Goal: Transaction & Acquisition: Purchase product/service

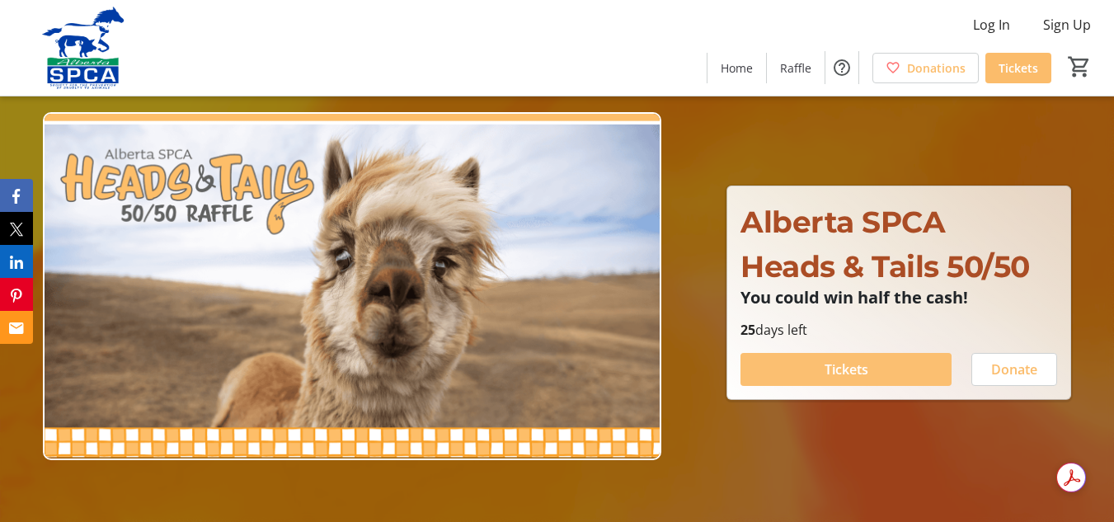
click at [873, 364] on span at bounding box center [845, 370] width 211 height 40
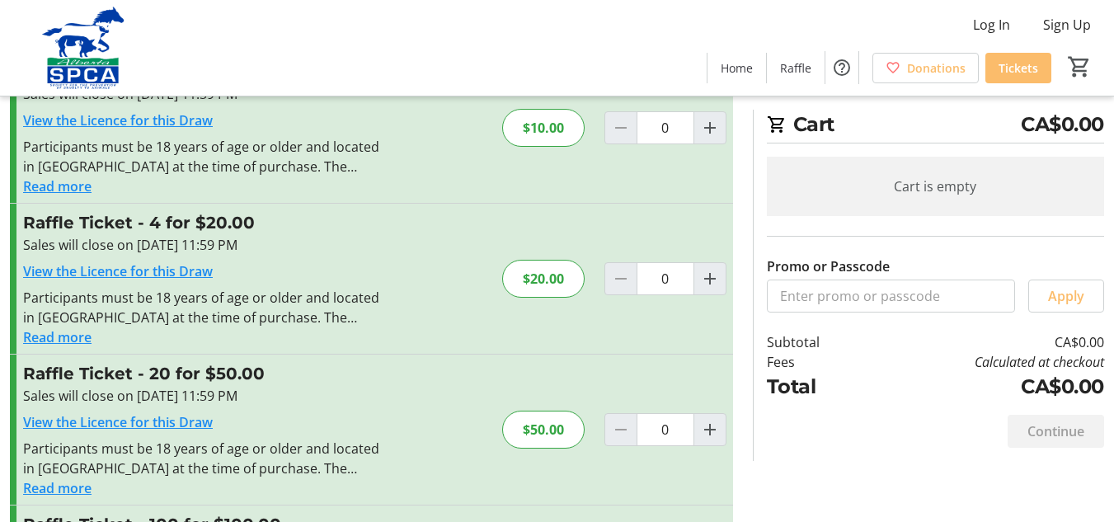
scroll to position [87, 0]
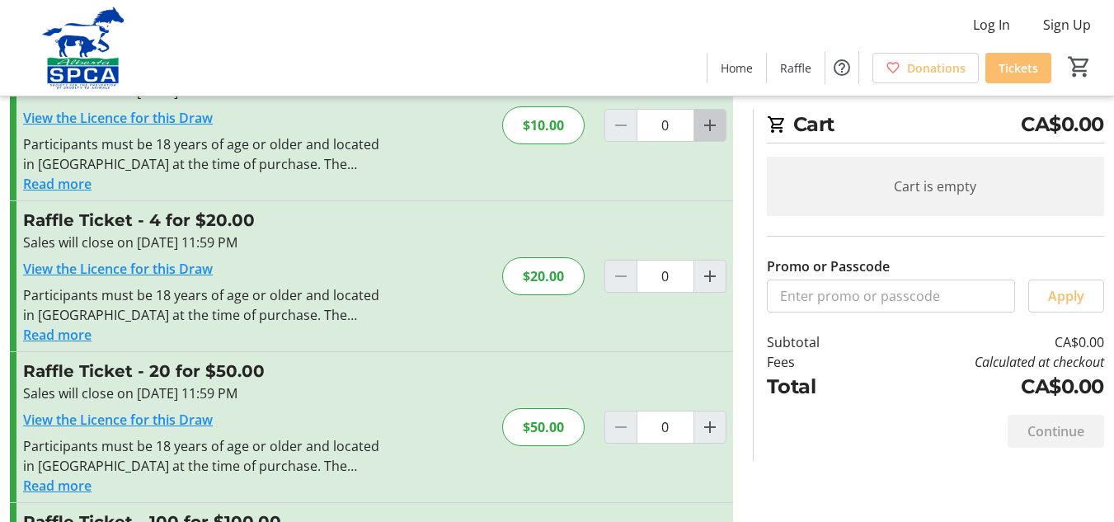
click at [708, 120] on mat-icon "Increment by one" at bounding box center [710, 125] width 20 height 20
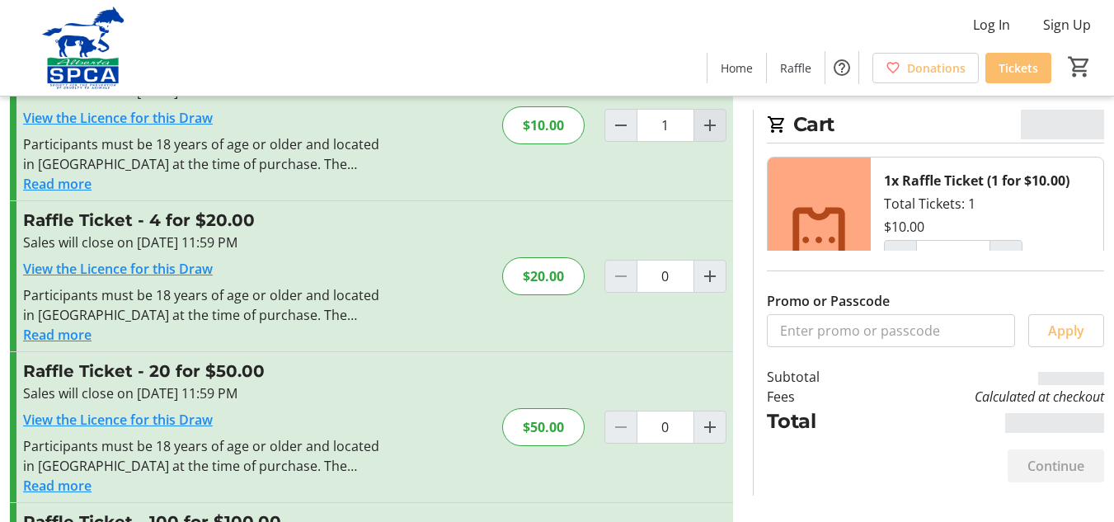
click at [704, 118] on mat-icon "Increment by one" at bounding box center [710, 125] width 20 height 20
type input "2"
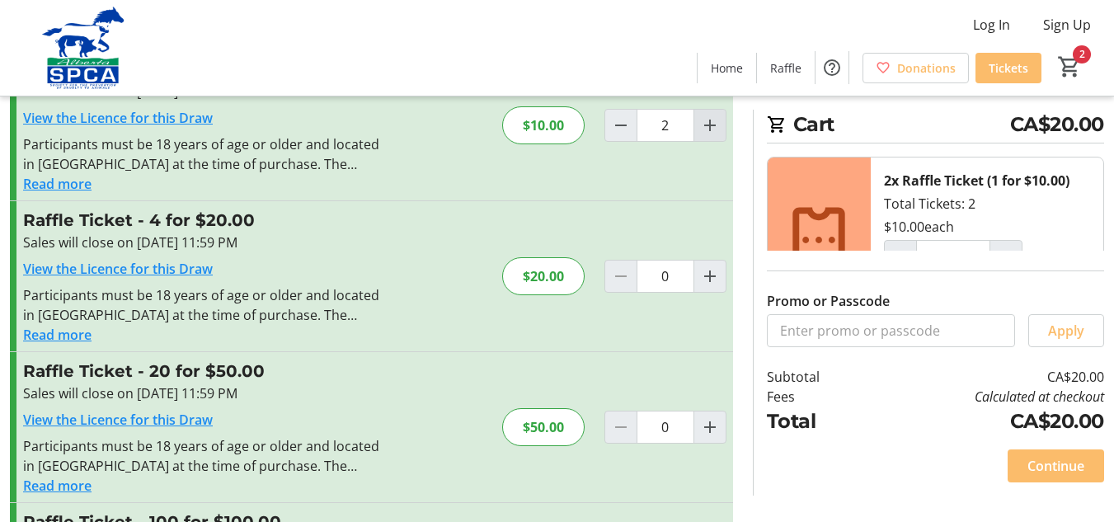
click at [702, 117] on mat-icon "Increment by one" at bounding box center [710, 125] width 20 height 20
type input "3"
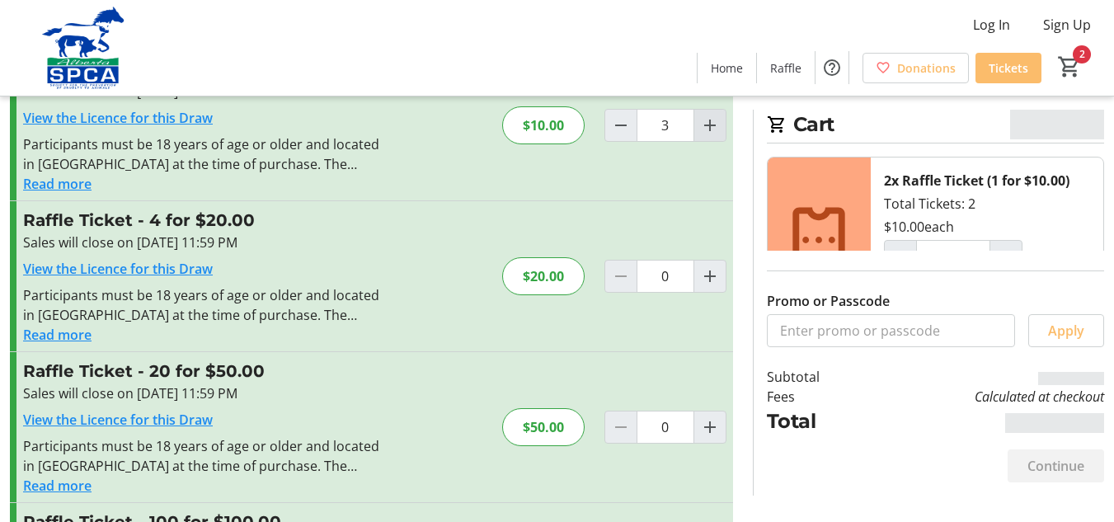
type input "3"
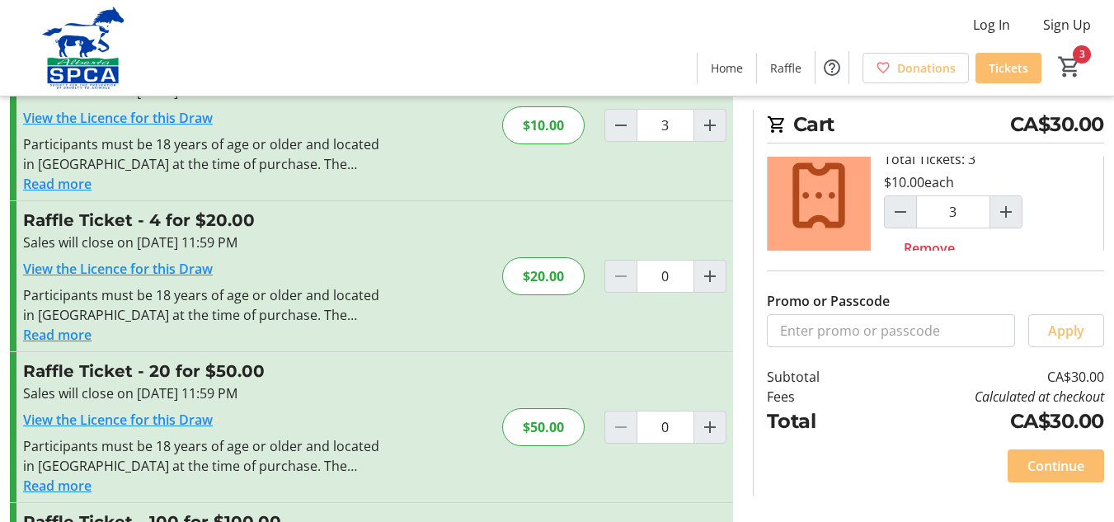
scroll to position [73, 0]
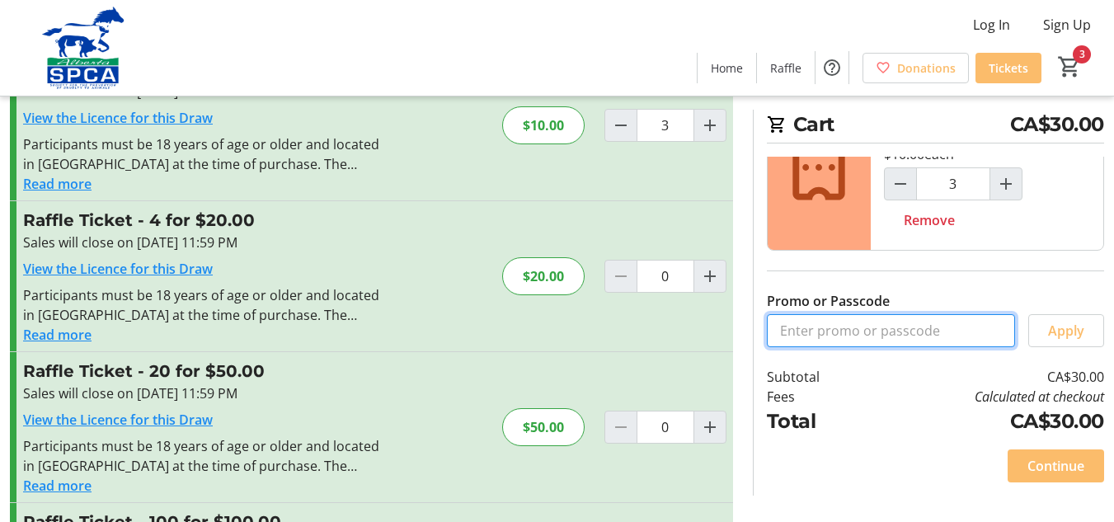
click at [787, 330] on input "Promo or Passcode" at bounding box center [891, 330] width 248 height 33
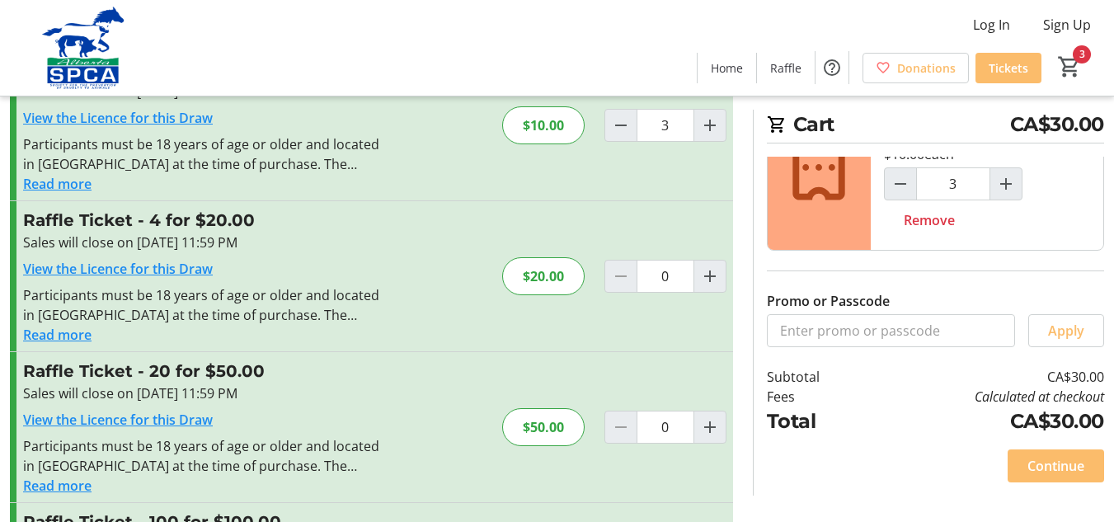
click at [917, 290] on div "Promo or Passcode Apply" at bounding box center [935, 299] width 337 height 96
click at [1048, 463] on span "Continue" at bounding box center [1055, 466] width 57 height 20
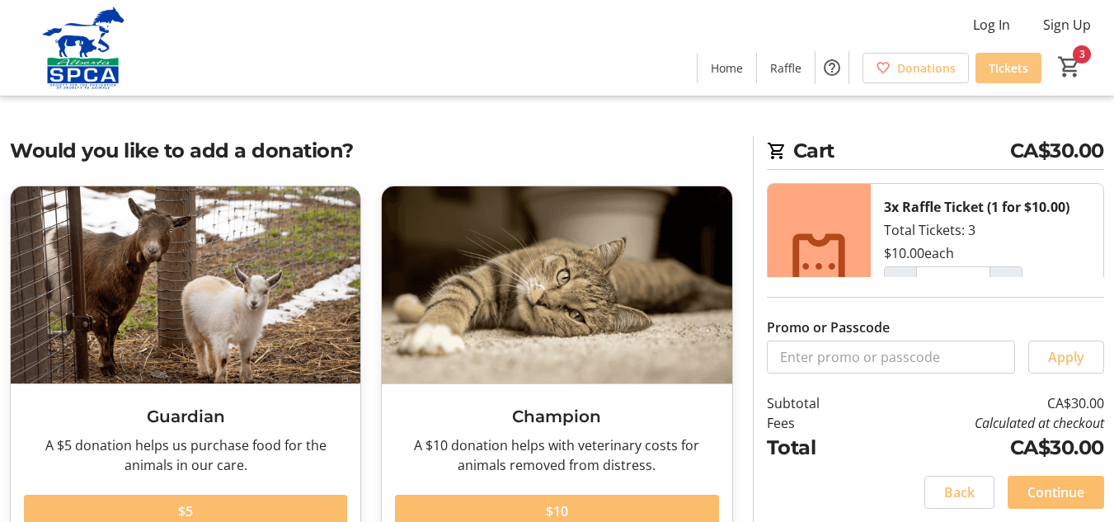
click at [999, 61] on span "Tickets" at bounding box center [1008, 67] width 40 height 17
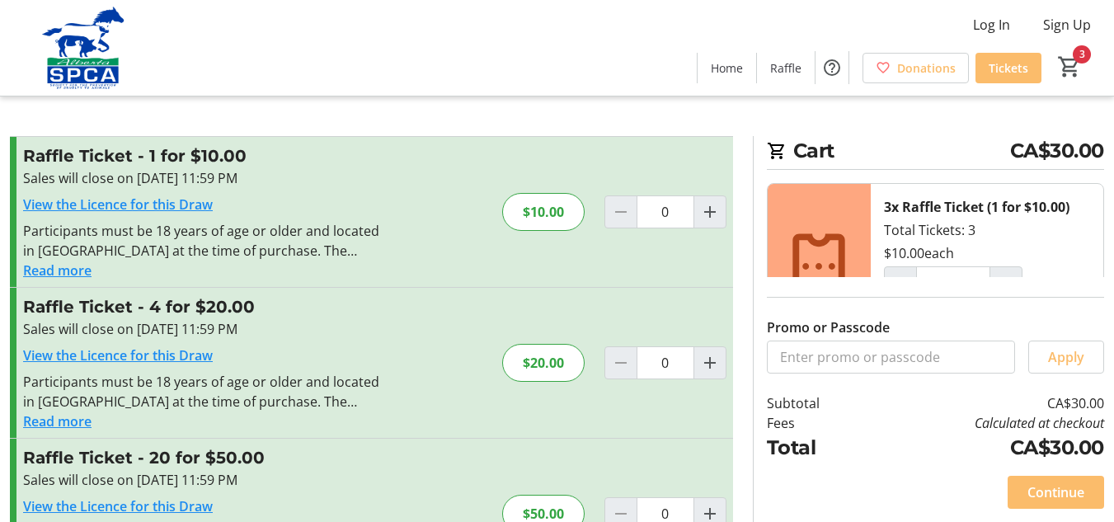
type input "3"
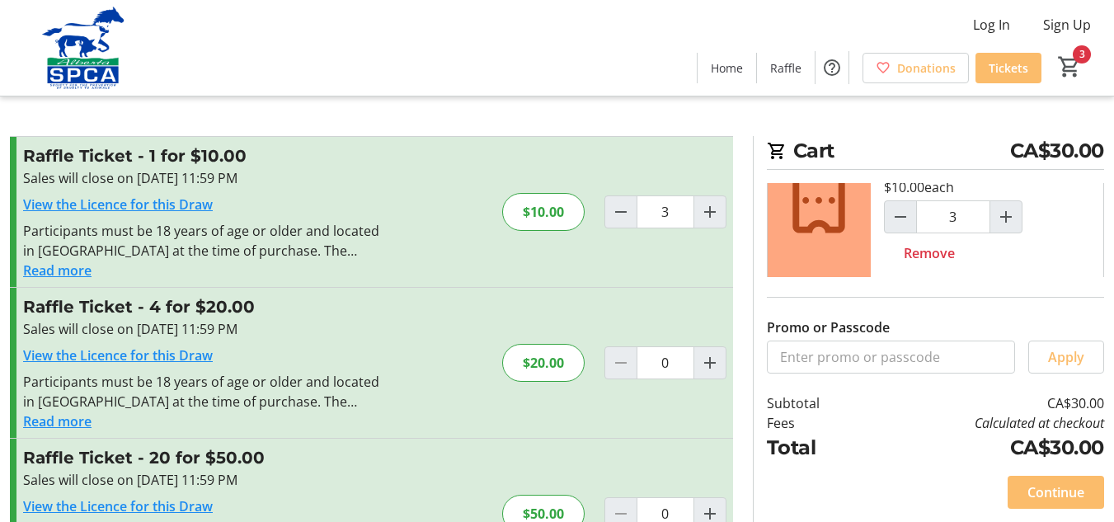
scroll to position [73, 0]
click at [153, 195] on div "View the Licence for this Draw" at bounding box center [203, 205] width 360 height 20
click at [148, 196] on link "View the Licence for this Draw" at bounding box center [118, 204] width 190 height 18
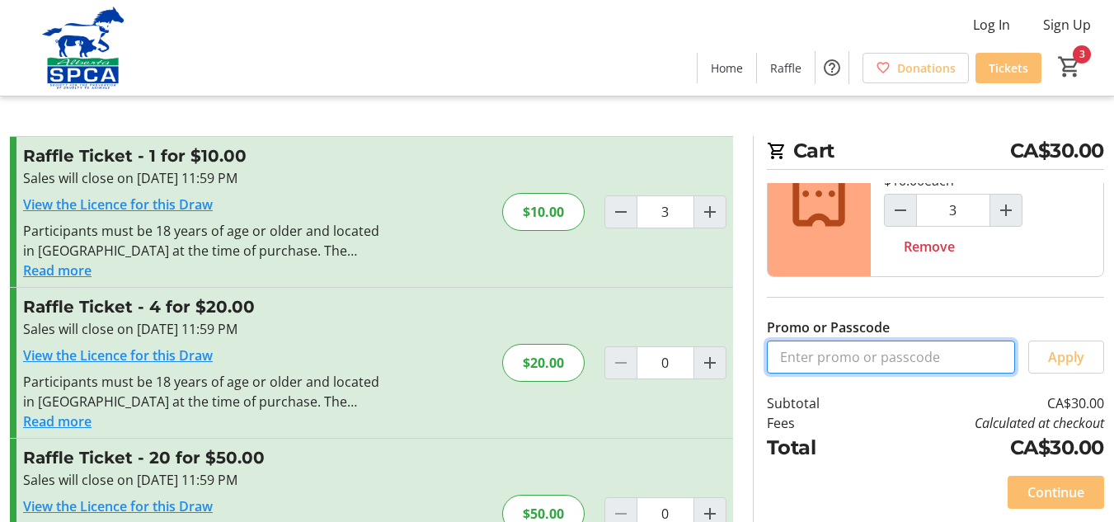
click at [783, 355] on input "Promo or Passcode" at bounding box center [891, 356] width 248 height 33
type input "1"
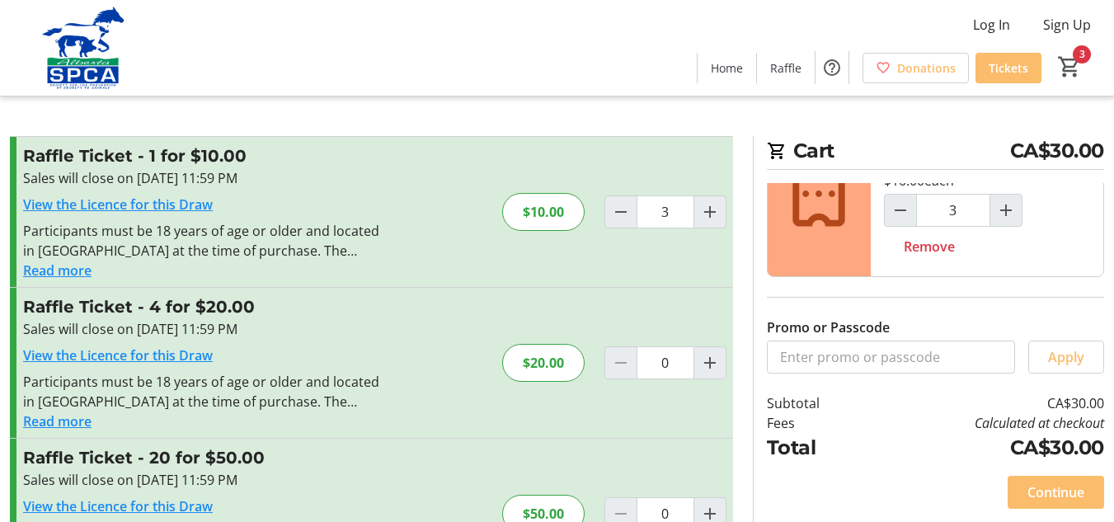
click at [723, 64] on span "Home" at bounding box center [727, 67] width 32 height 17
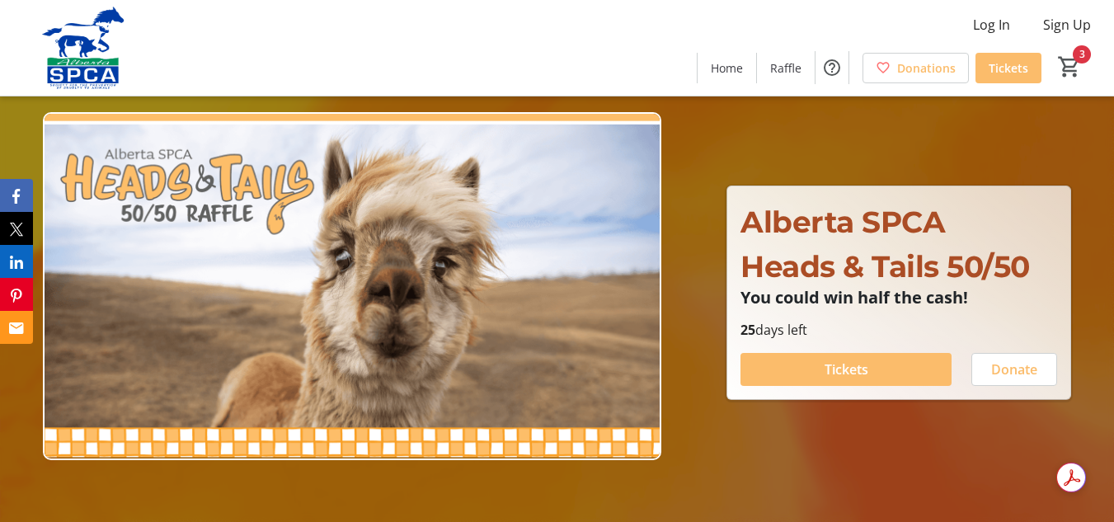
type input "3"
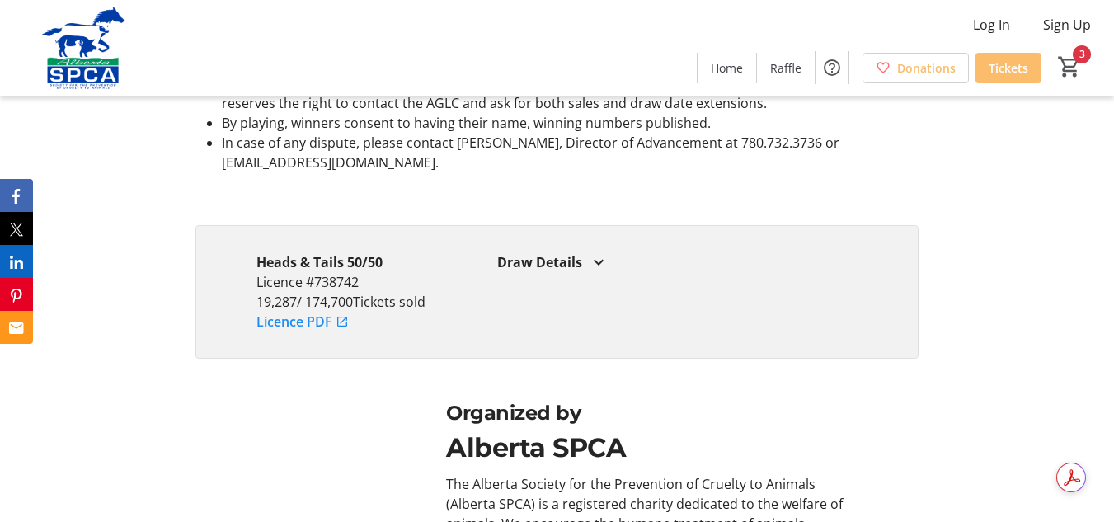
scroll to position [3100, 0]
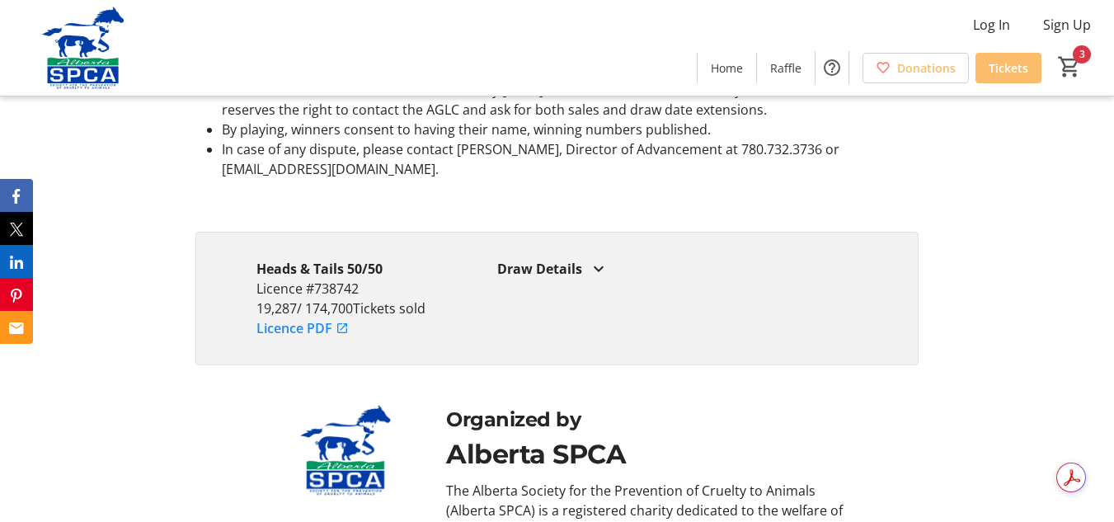
click at [590, 279] on mat-icon at bounding box center [599, 269] width 20 height 20
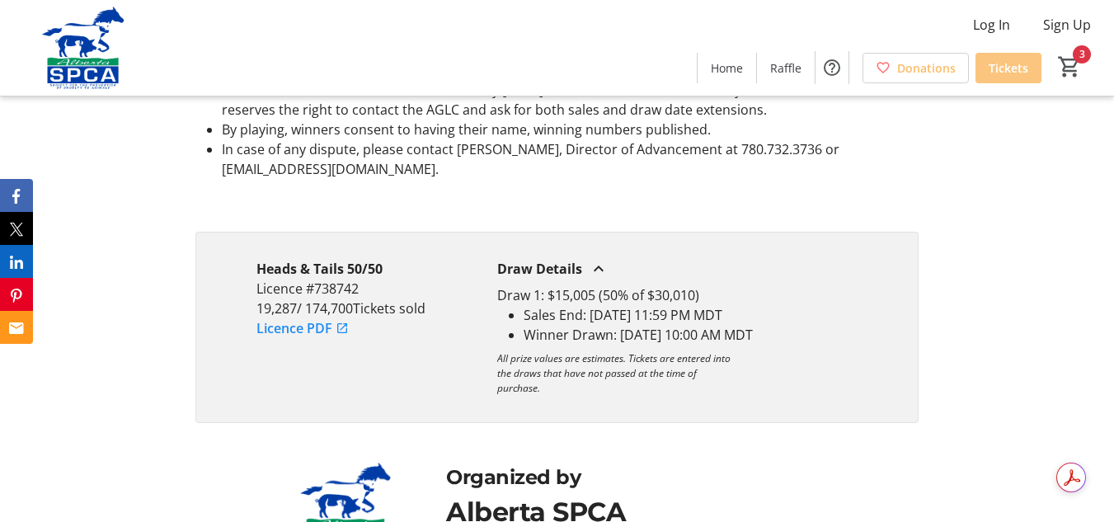
click at [1012, 63] on span "Tickets" at bounding box center [1008, 67] width 40 height 17
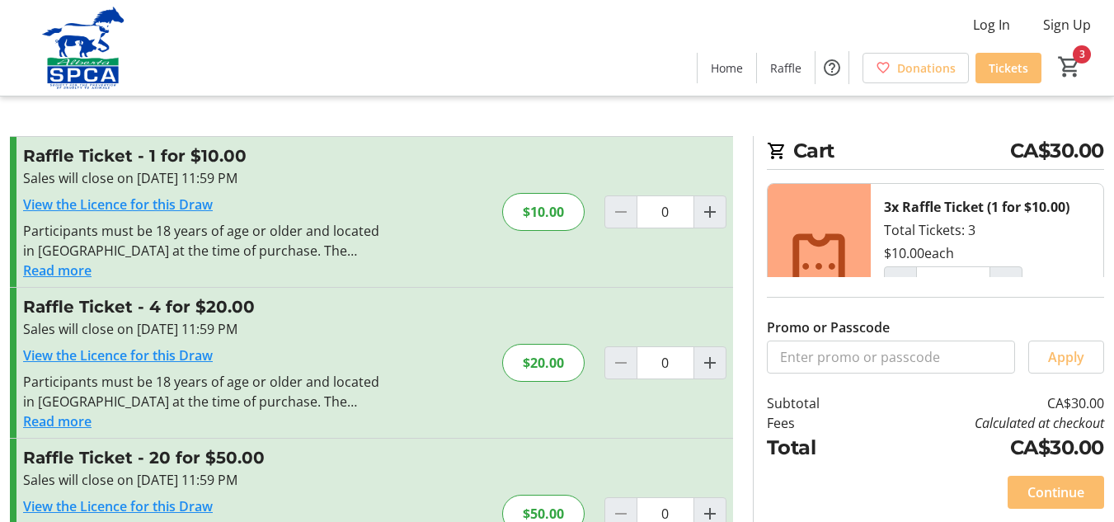
type input "3"
click at [790, 69] on span "Raffle" at bounding box center [785, 67] width 31 height 17
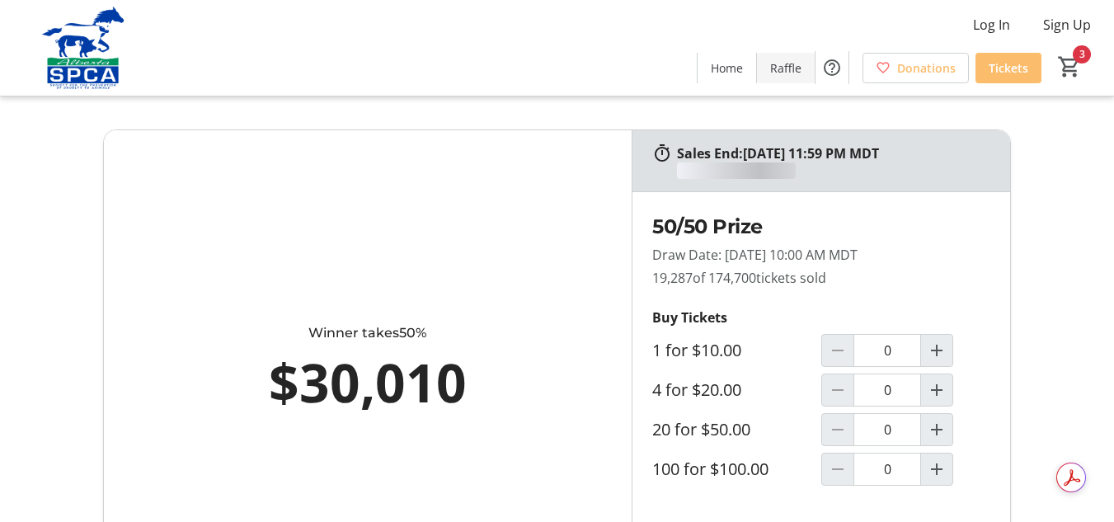
type input "3"
click at [789, 61] on span "Raffle" at bounding box center [785, 67] width 31 height 17
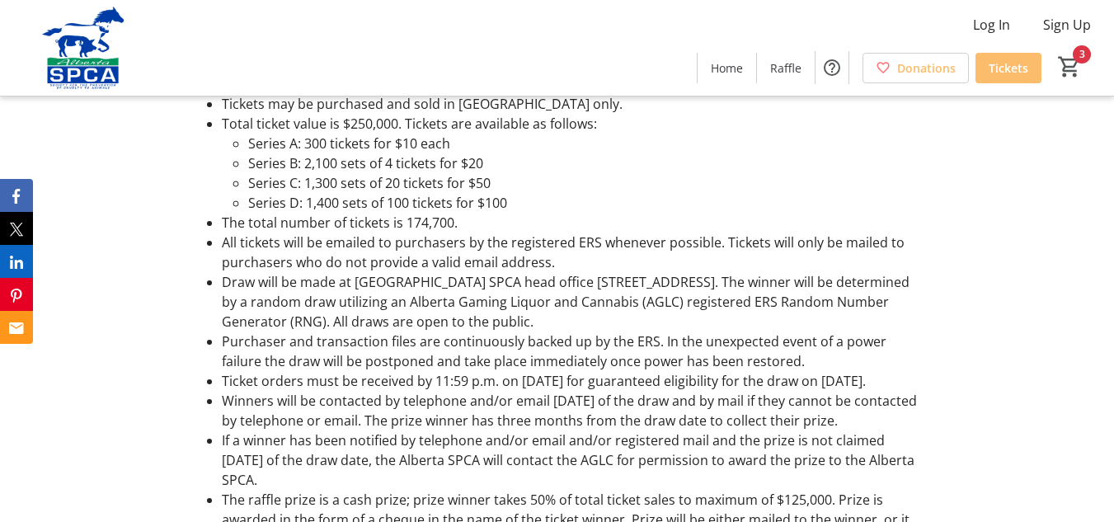
type input "3"
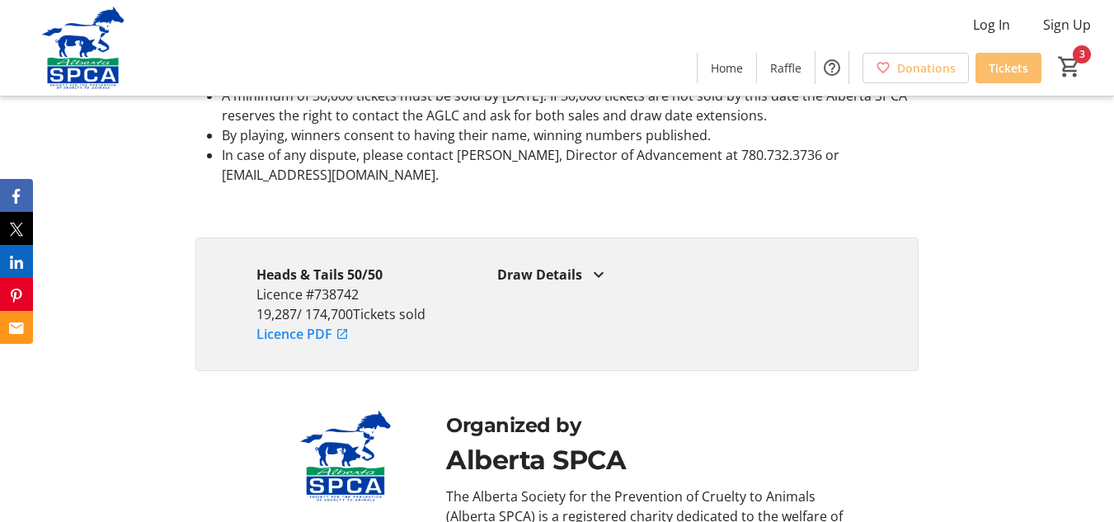
scroll to position [3100, 0]
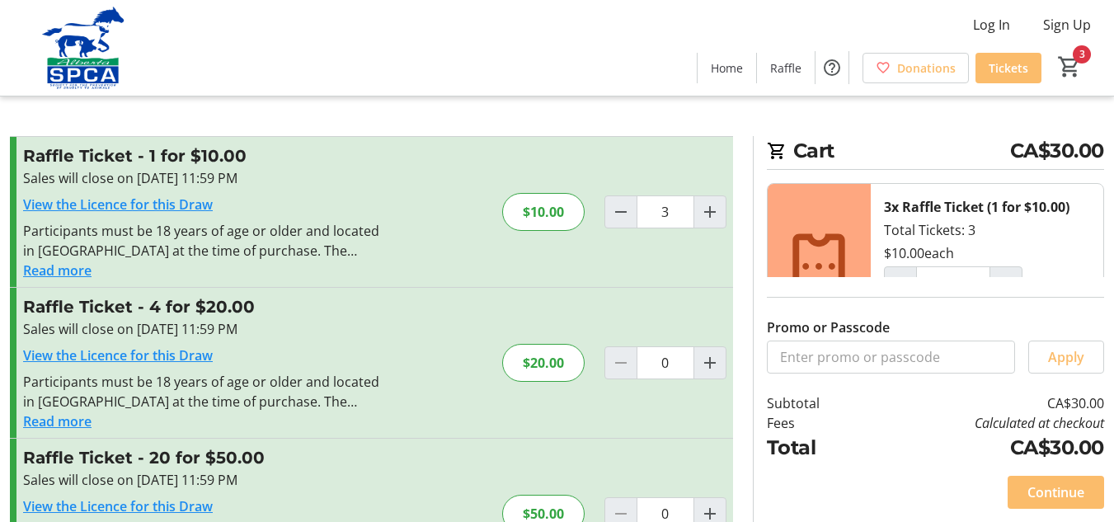
click at [148, 201] on link "View the Licence for this Draw" at bounding box center [118, 204] width 190 height 18
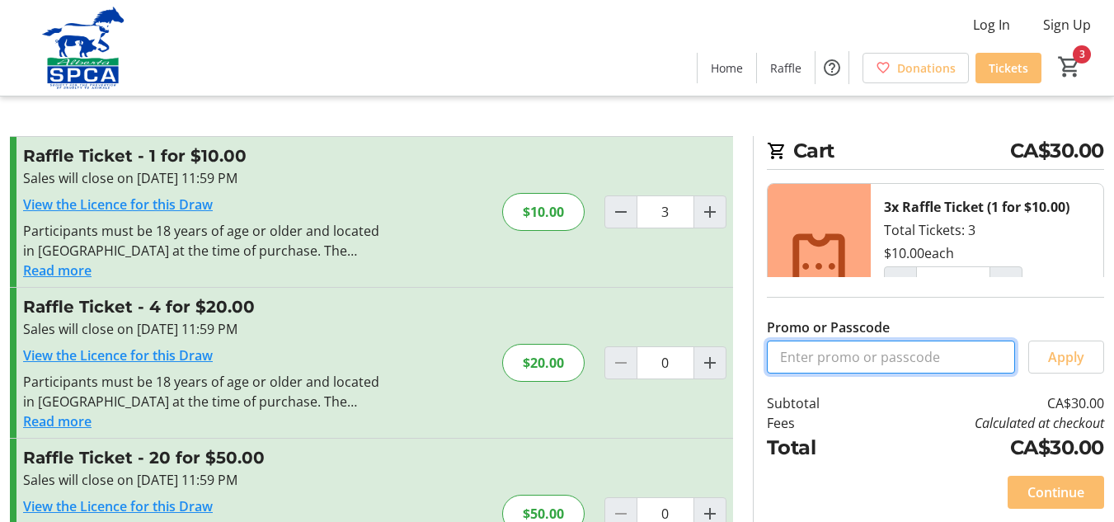
drag, startPoint x: 832, startPoint y: 351, endPoint x: 846, endPoint y: 349, distance: 14.2
click at [842, 350] on input "Promo or Passcode" at bounding box center [891, 356] width 248 height 33
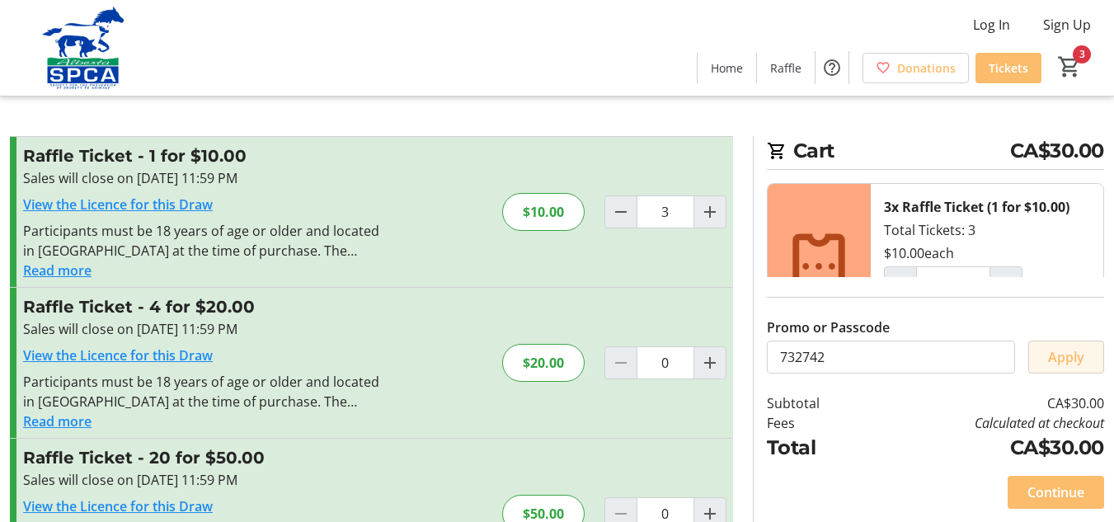
click at [1054, 351] on span "Apply" at bounding box center [1066, 357] width 36 height 20
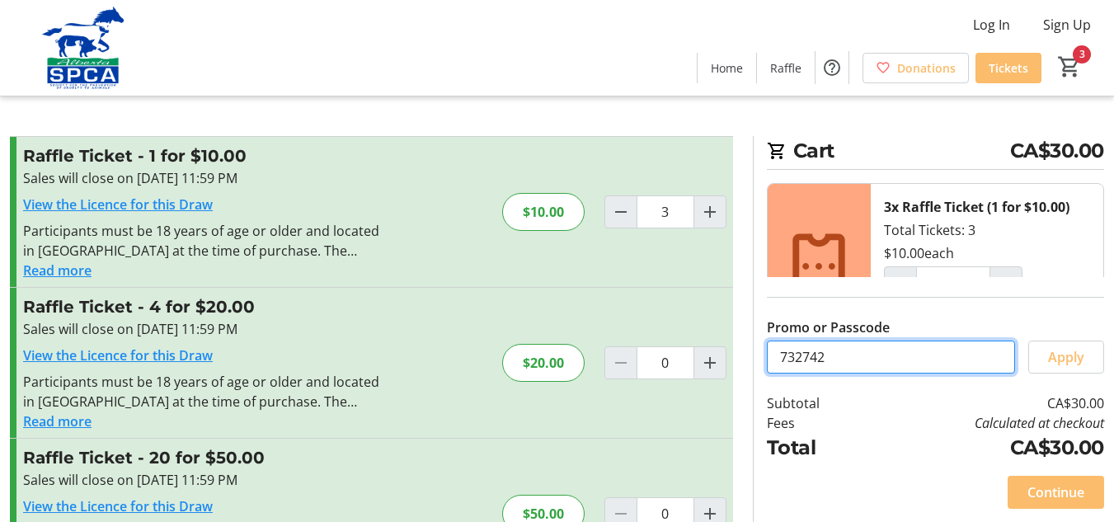
click at [826, 354] on input "732742" at bounding box center [891, 356] width 248 height 33
type input "7"
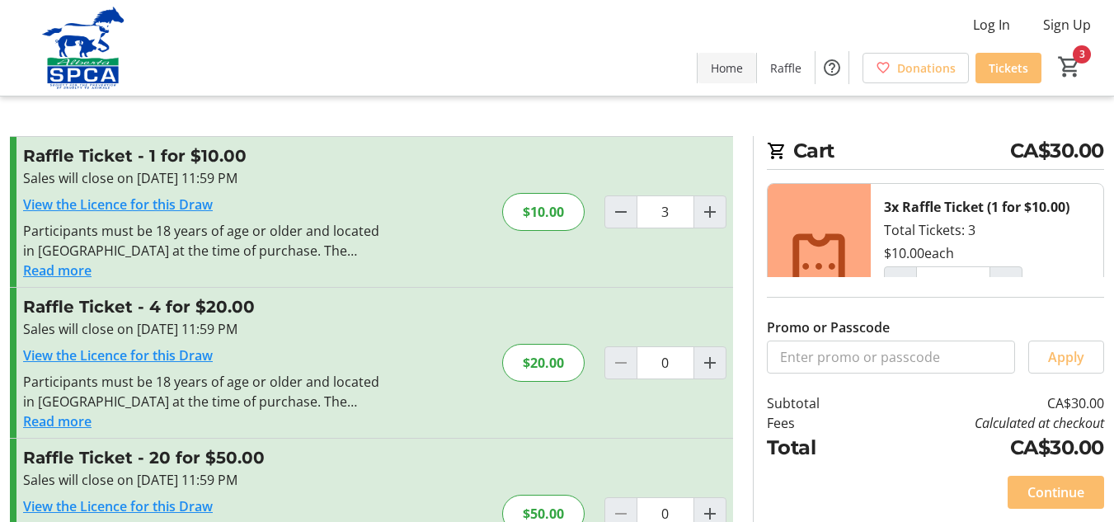
click at [718, 62] on span "Home" at bounding box center [727, 67] width 32 height 17
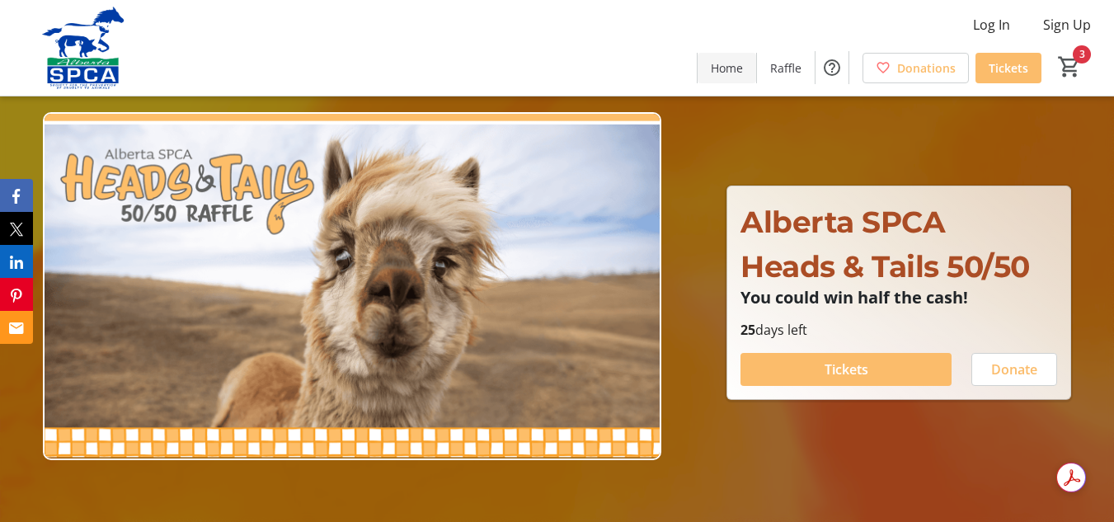
type input "3"
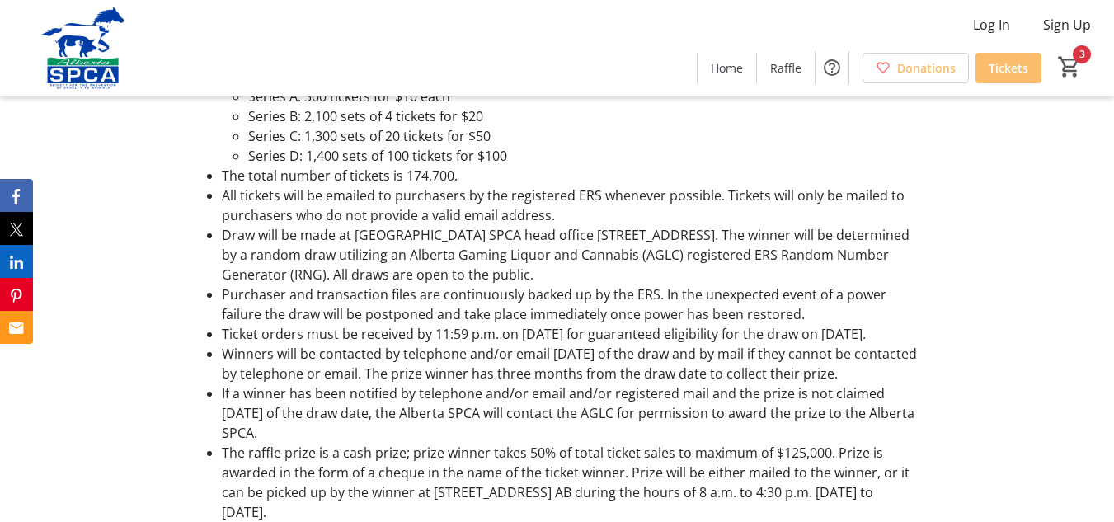
scroll to position [967, 0]
